Goal: Task Accomplishment & Management: Manage account settings

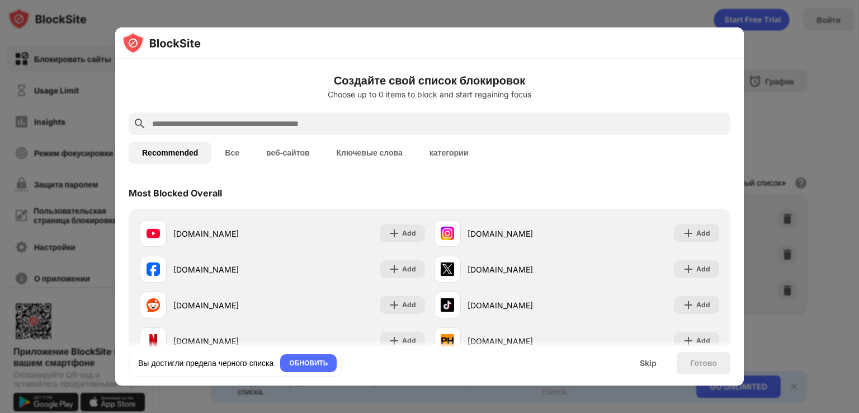
click at [690, 364] on div "Готово" at bounding box center [703, 363] width 27 height 9
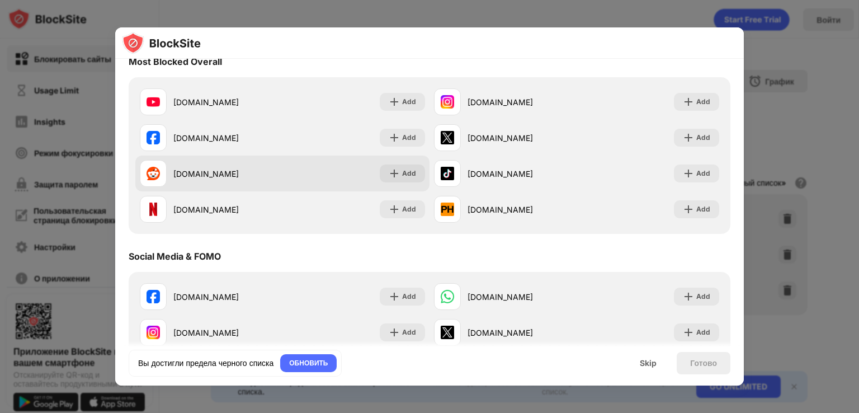
scroll to position [121, 0]
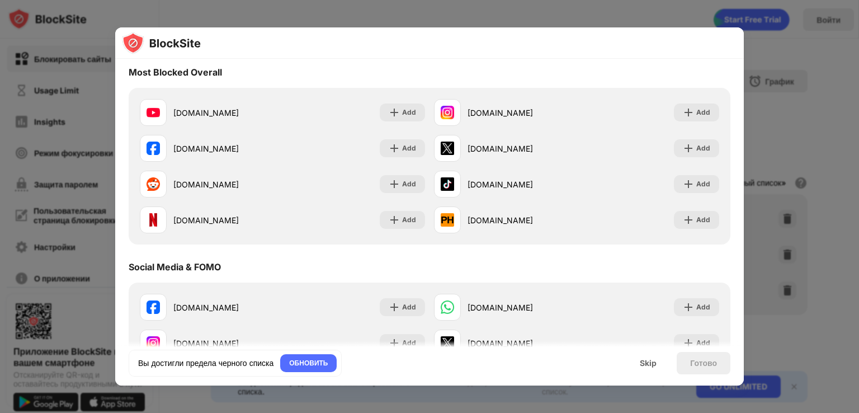
click at [402, 14] on div at bounding box center [429, 206] width 859 height 413
click at [772, 51] on div at bounding box center [429, 206] width 859 height 413
click at [767, 60] on div at bounding box center [429, 206] width 859 height 413
click at [772, 48] on div at bounding box center [429, 206] width 859 height 413
click at [791, 112] on div at bounding box center [429, 206] width 859 height 413
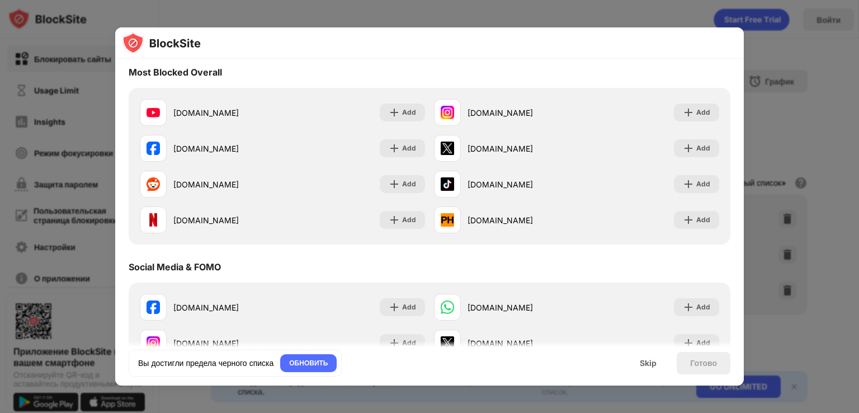
click at [622, 14] on div at bounding box center [429, 206] width 859 height 413
